Goal: Communication & Community: Answer question/provide support

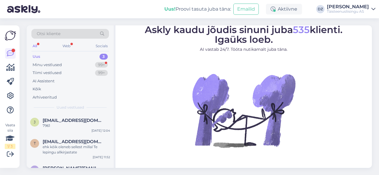
click at [66, 44] on div "Web" at bounding box center [66, 46] width 10 height 8
click at [51, 87] on div "Kõik" at bounding box center [70, 89] width 78 height 8
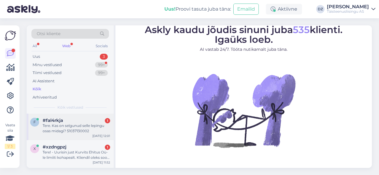
click at [86, 130] on div "Tere. Kas on selgunud selle lepingu osas midagi? 51037130002" at bounding box center [76, 128] width 67 height 11
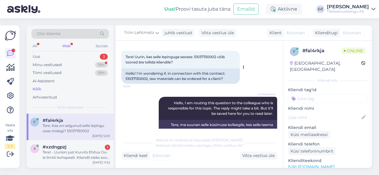
scroll to position [24, 0]
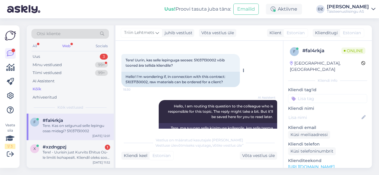
click at [205, 60] on span "Tere! Uurin, kas selle lepinguga seoses: 51037130002 võib toored ära tellida kl…" at bounding box center [175, 63] width 100 height 10
copy span "51037130002"
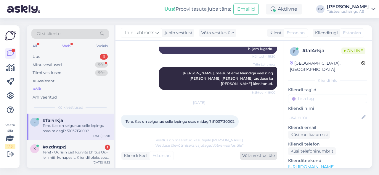
click at [262, 155] on div "Võta vestlus üle" at bounding box center [258, 156] width 37 height 8
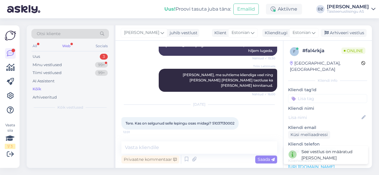
scroll to position [112, 0]
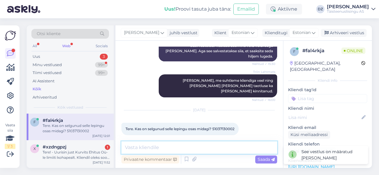
click at [202, 147] on textarea at bounding box center [199, 148] width 156 height 12
type textarea "Tere"
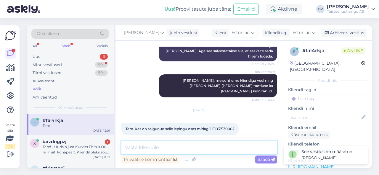
scroll to position [137, 0]
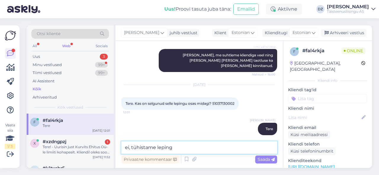
type textarea "ei, tühistame lepingu"
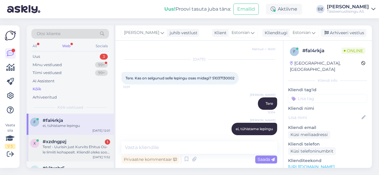
click at [89, 142] on div "#xzdngpzj 1" at bounding box center [76, 141] width 67 height 5
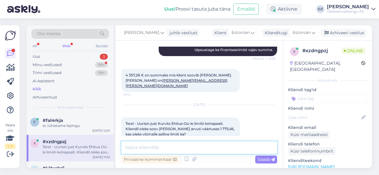
click at [170, 149] on textarea at bounding box center [199, 148] width 156 height 12
type textarea "Tere"
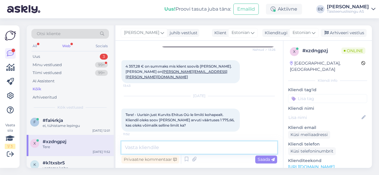
scroll to position [295, 0]
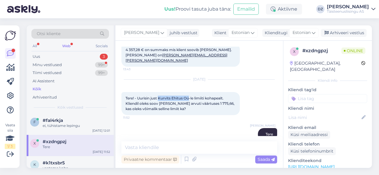
drag, startPoint x: 159, startPoint y: 87, endPoint x: 189, endPoint y: 88, distance: 29.9
click at [189, 96] on span "Tere! - Uurisin just Kurvits Ehitus Oü-le limiiti kohapealt. Kliendil oleks soo…" at bounding box center [180, 103] width 110 height 15
copy span "Kurvits Ehitus Oü"
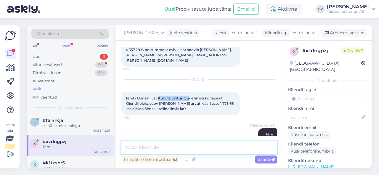
click at [160, 151] on textarea at bounding box center [199, 148] width 156 height 12
type textarea "k"
type textarea "m"
type textarea "uurime"
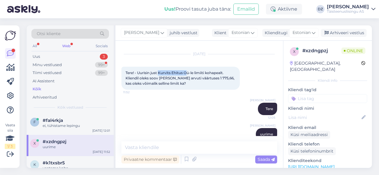
drag, startPoint x: 159, startPoint y: 62, endPoint x: 187, endPoint y: 62, distance: 27.8
click at [187, 71] on span "Tere! - Uurisin just Kurvits Ehitus Oü-le limiiti kohapealt. Kliendil oleks soo…" at bounding box center [180, 78] width 110 height 15
drag, startPoint x: 189, startPoint y: 61, endPoint x: 185, endPoint y: 63, distance: 3.8
click at [185, 71] on span "Tere! - Uurisin just Kurvits Ehitus Oü-le limiiti kohapealt. Kliendil oleks soo…" at bounding box center [180, 78] width 110 height 15
click at [167, 71] on span "Tere! - Uurisin just Kurvits Ehitus Oü-le limiiti kohapealt. Kliendil oleks soo…" at bounding box center [180, 78] width 110 height 15
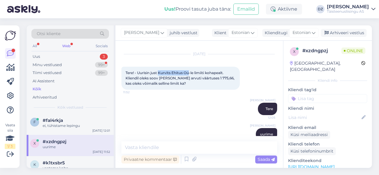
drag, startPoint x: 159, startPoint y: 62, endPoint x: 189, endPoint y: 63, distance: 30.2
click at [189, 71] on span "Tere! - Uurisin just Kurvits Ehitus Oü-le limiiti kohapealt. Kliendil oleks soo…" at bounding box center [180, 78] width 110 height 15
copy span "Kurvits Ehitus Oü"
click at [79, 120] on div "#fal4rkja" at bounding box center [76, 120] width 67 height 5
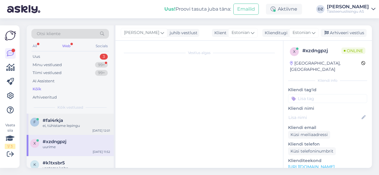
scroll to position [159, 0]
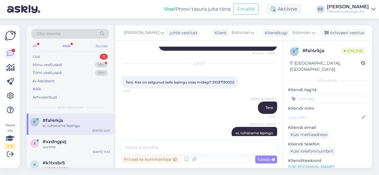
click at [73, 90] on div "Kõik" at bounding box center [70, 89] width 78 height 8
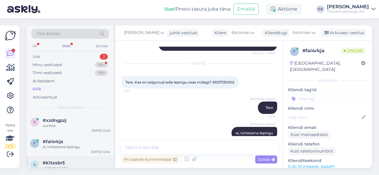
click at [93, 163] on div "#k1txsbr5" at bounding box center [76, 163] width 67 height 5
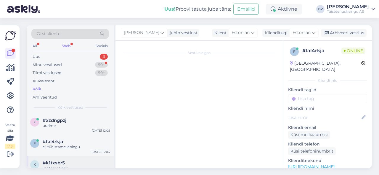
scroll to position [470, 0]
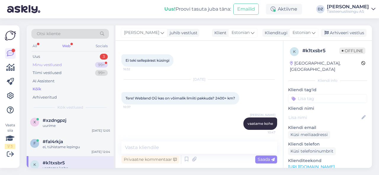
click at [76, 65] on div "Minu vestlused 99+" at bounding box center [70, 65] width 78 height 8
click at [81, 141] on div "#fal4rkja" at bounding box center [76, 141] width 67 height 5
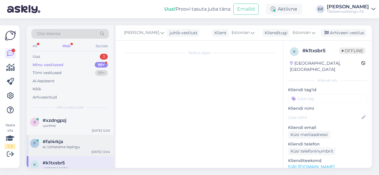
scroll to position [163, 0]
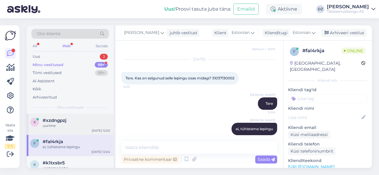
click at [73, 120] on div "#xzdngpzj" at bounding box center [76, 120] width 67 height 5
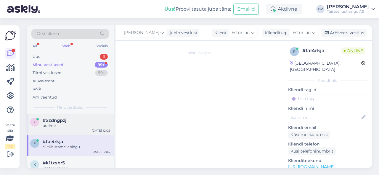
scroll to position [320, 0]
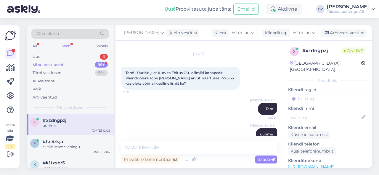
click at [164, 141] on div "Vestlus algas [DATE] Tere! 13:23 Hello! AI Assistent Tere! Kuidas saan teid [PE…" at bounding box center [198, 105] width 167 height 128
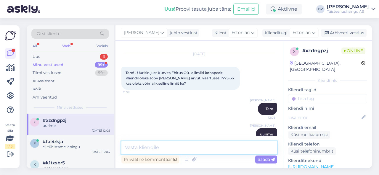
click at [165, 147] on textarea at bounding box center [199, 148] width 156 height 12
type textarea "v"
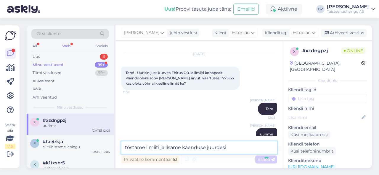
type textarea "tõstame limiiti ja lisame käenduse juurdesii"
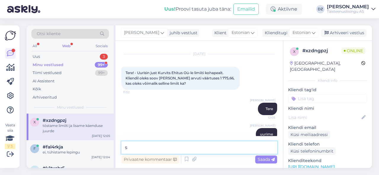
scroll to position [346, 0]
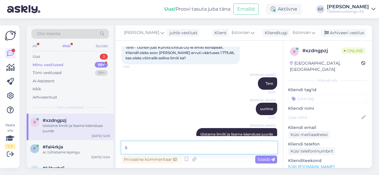
type textarea "s"
type textarea "siis saate lepingusse suunduda"
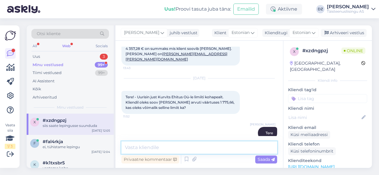
scroll to position [371, 0]
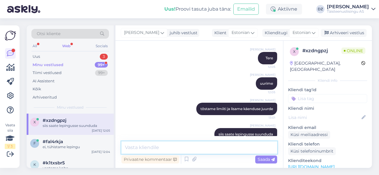
click at [209, 145] on textarea at bounding box center [199, 148] width 156 height 12
type textarea "n"
type textarea "nüüd on olemas"
